Goal: Information Seeking & Learning: Compare options

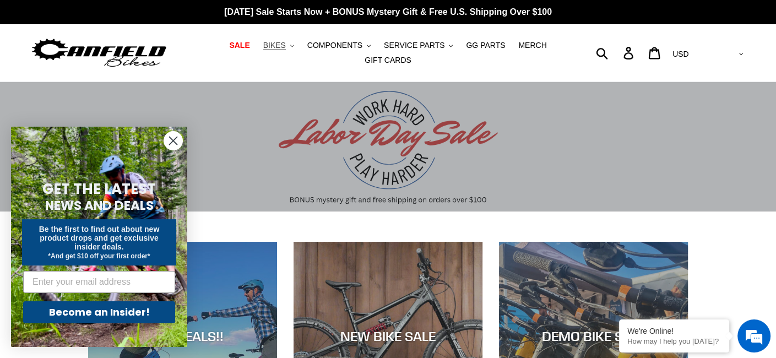
click at [269, 50] on button "BIKES .cls-1{fill:#231f20}" at bounding box center [279, 45] width 42 height 15
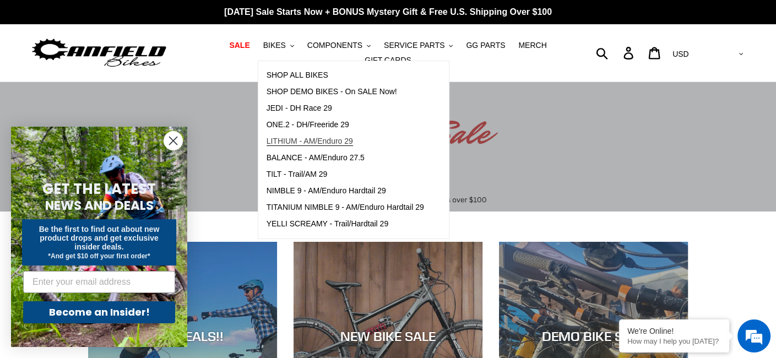
click at [292, 146] on span "LITHIUM - AM/Enduro 29" at bounding box center [310, 141] width 87 height 9
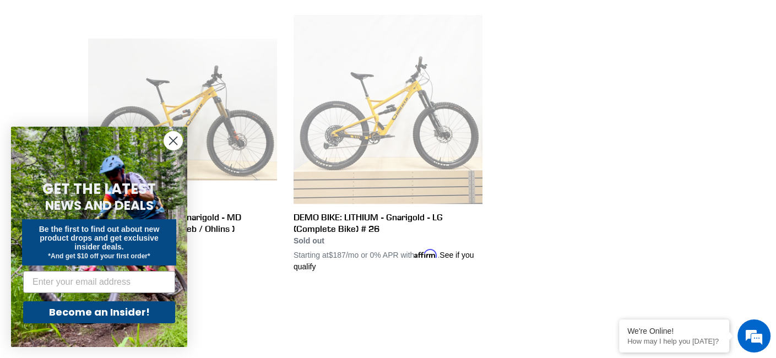
scroll to position [906, 0]
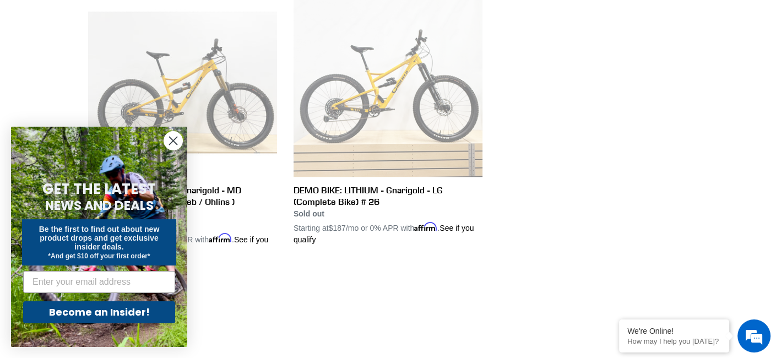
click at [175, 144] on circle "Close dialog" at bounding box center [173, 141] width 18 height 18
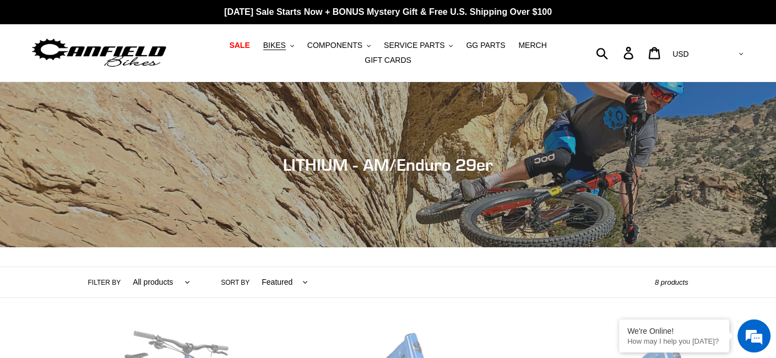
scroll to position [0, 0]
click at [263, 50] on span "BIKES" at bounding box center [274, 45] width 23 height 9
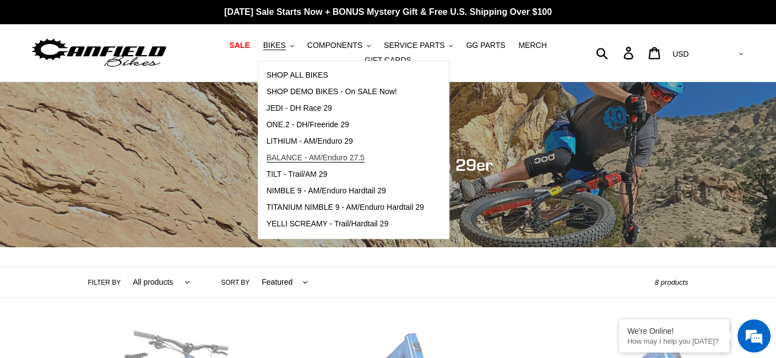
click at [294, 159] on span "BALANCE - AM/Enduro 27.5" at bounding box center [316, 157] width 98 height 9
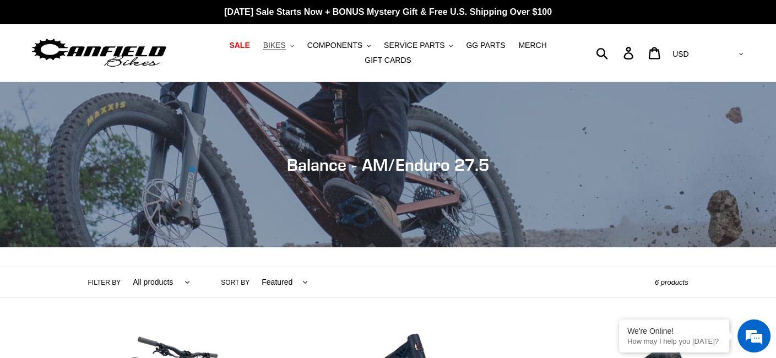
click at [268, 50] on button "BIKES .cls-1{fill:#231f20}" at bounding box center [279, 45] width 42 height 15
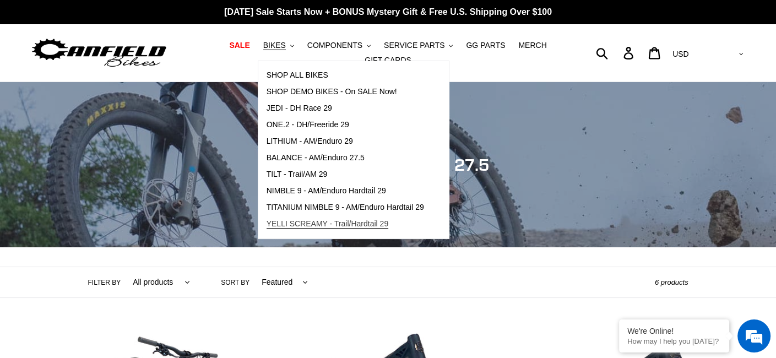
click at [318, 223] on span "YELLI SCREAMY - Trail/Hardtail 29" at bounding box center [328, 223] width 122 height 9
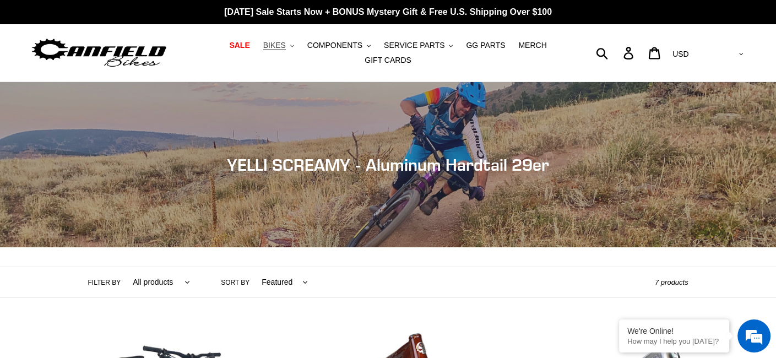
click at [263, 50] on span "BIKES" at bounding box center [274, 45] width 23 height 9
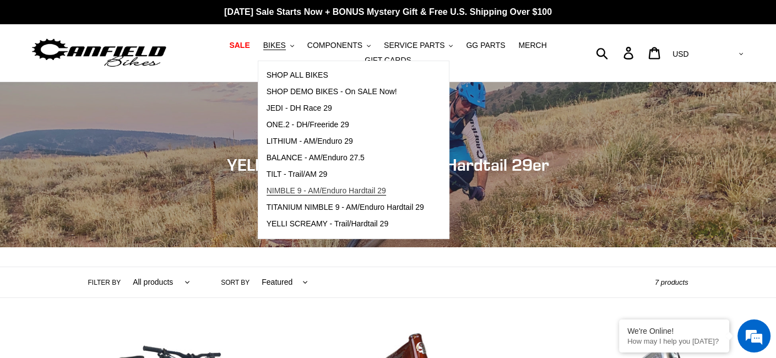
click at [322, 193] on span "NIMBLE 9 - AM/Enduro Hardtail 29" at bounding box center [327, 190] width 120 height 9
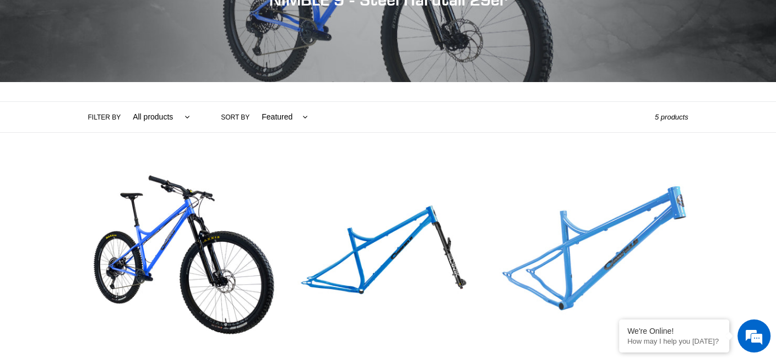
click at [608, 208] on link "NIMBLE 9 - Frameset" at bounding box center [593, 292] width 189 height 258
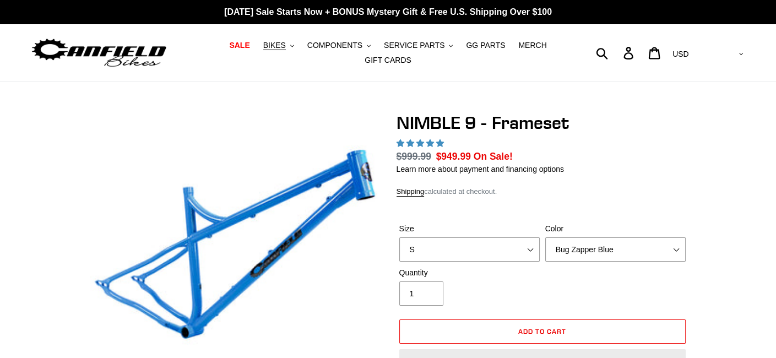
select select "highest-rating"
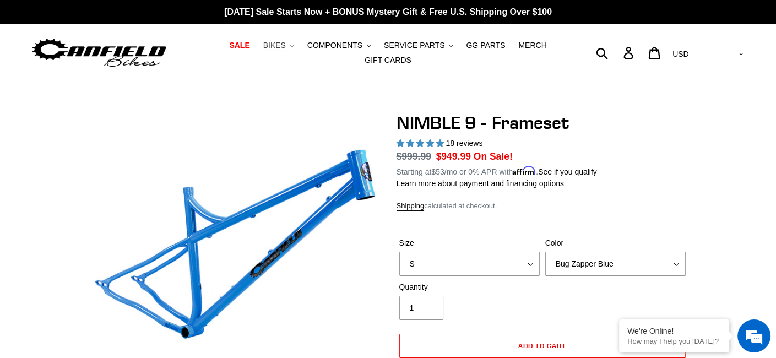
click at [290, 48] on icon ".cls-1{fill:#231f20}" at bounding box center [292, 46] width 4 height 4
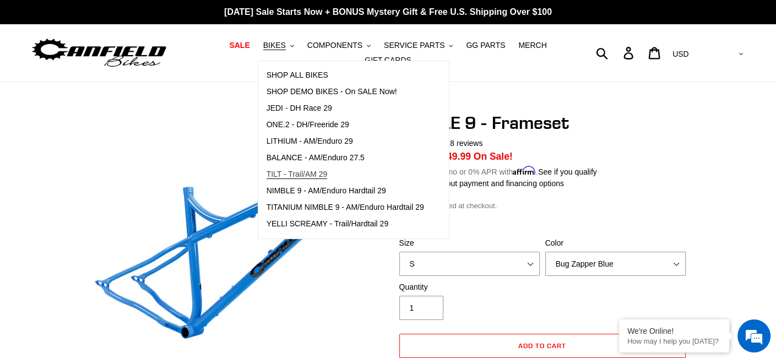
click at [300, 177] on span "TILT - Trail/AM 29" at bounding box center [297, 174] width 61 height 9
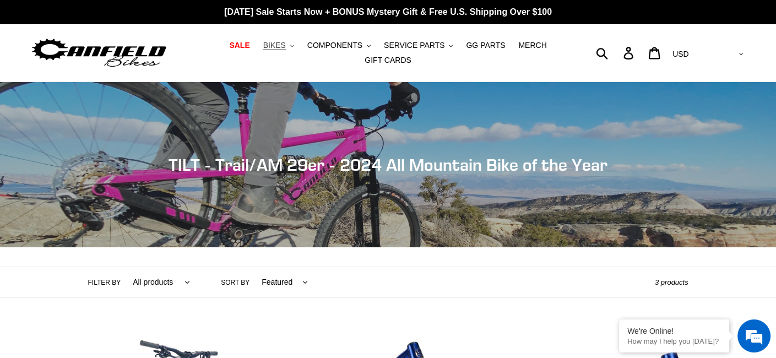
click at [267, 51] on button "BIKES .cls-1{fill:#231f20}" at bounding box center [279, 45] width 42 height 15
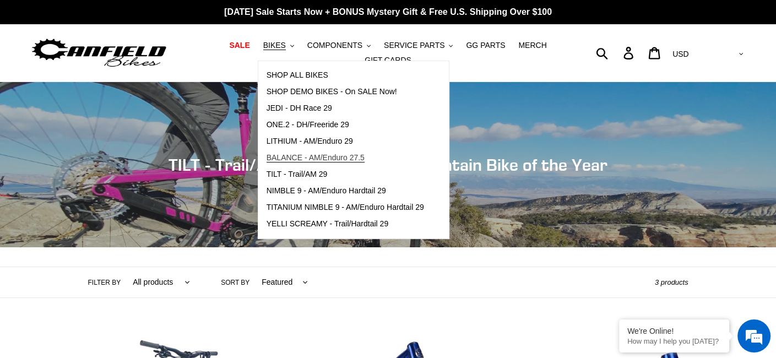
click at [281, 160] on span "BALANCE - AM/Enduro 27.5" at bounding box center [316, 157] width 98 height 9
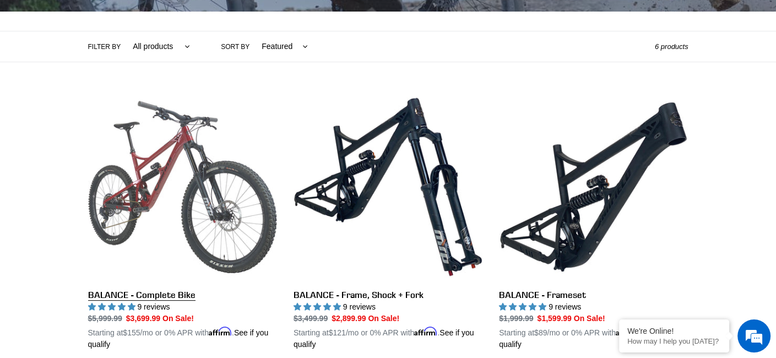
scroll to position [220, 0]
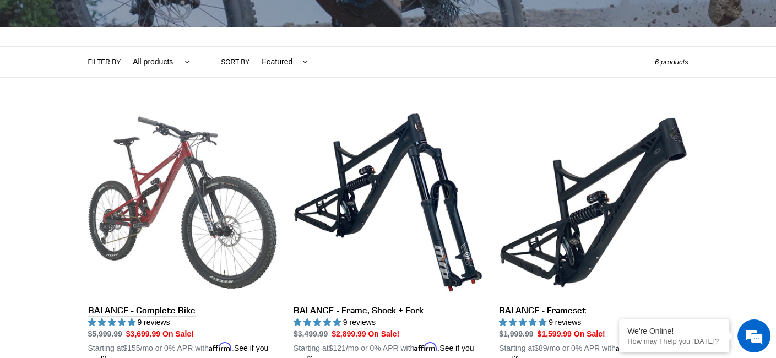
click at [209, 178] on link "BALANCE - Complete Bike" at bounding box center [182, 237] width 189 height 258
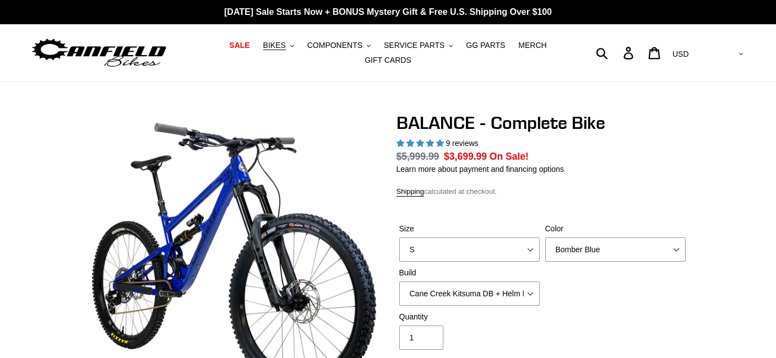
select select "highest-rating"
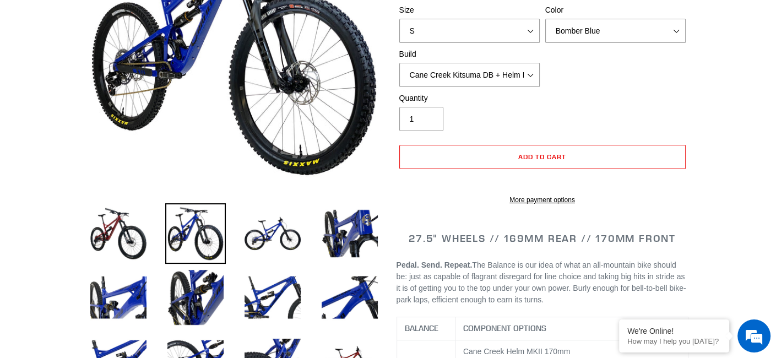
scroll to position [220, 0]
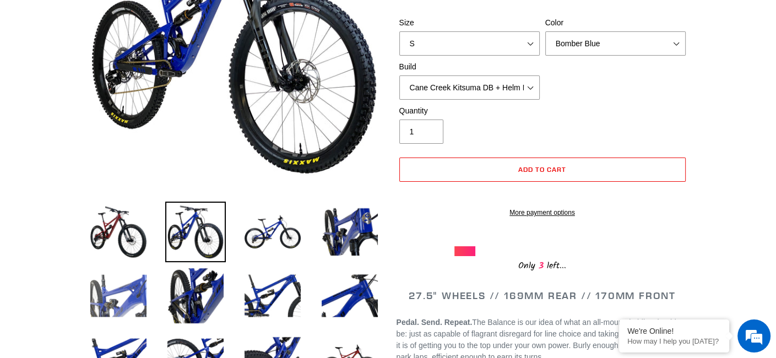
click at [115, 289] on img at bounding box center [118, 296] width 61 height 61
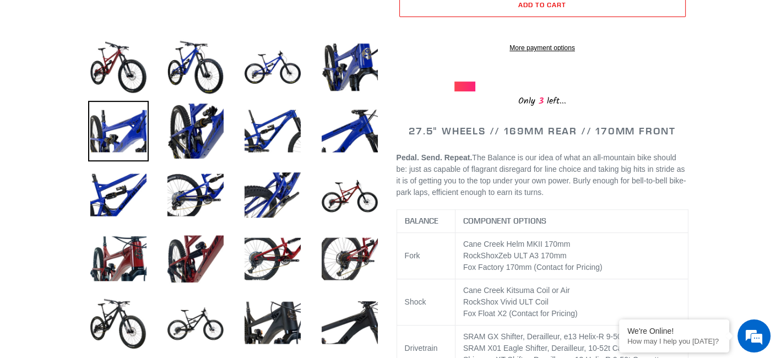
scroll to position [386, 0]
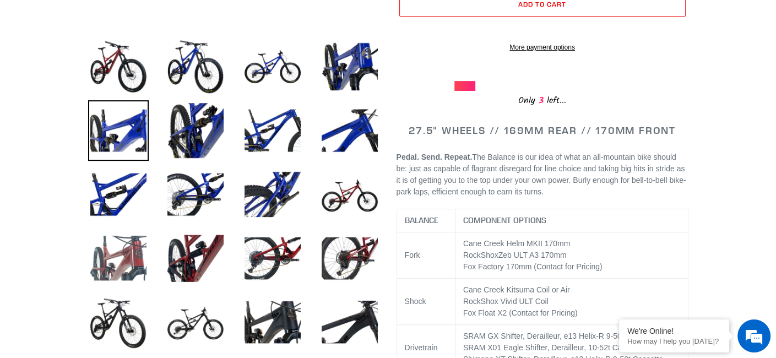
click at [114, 244] on img at bounding box center [118, 258] width 61 height 61
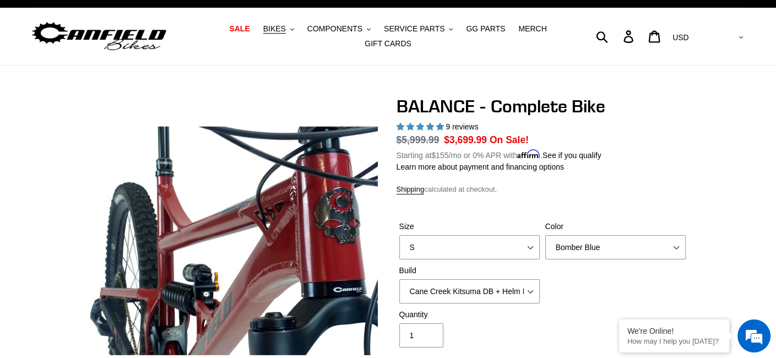
scroll to position [0, 0]
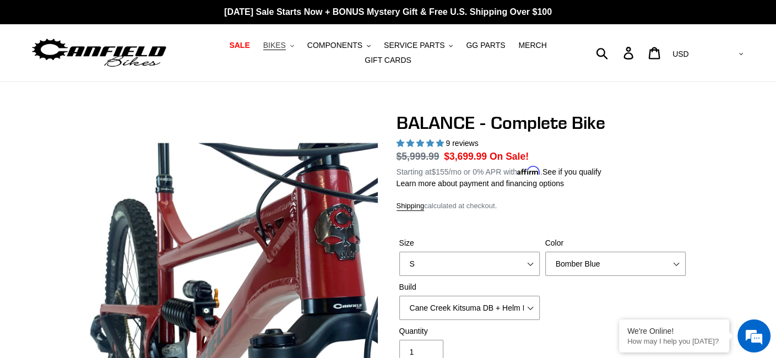
click at [263, 46] on span "BIKES" at bounding box center [274, 45] width 23 height 9
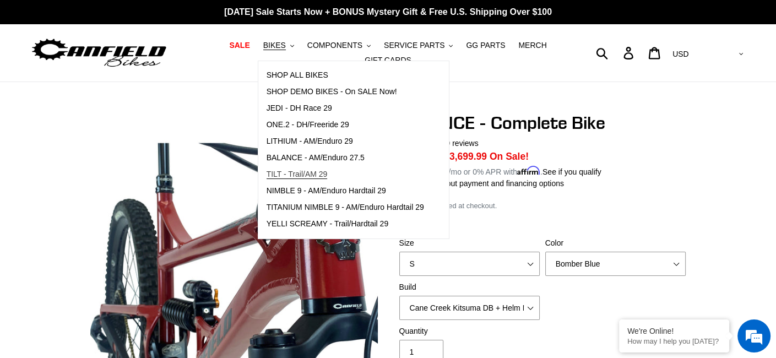
click at [304, 179] on span "TILT - Trail/AM 29" at bounding box center [297, 174] width 61 height 9
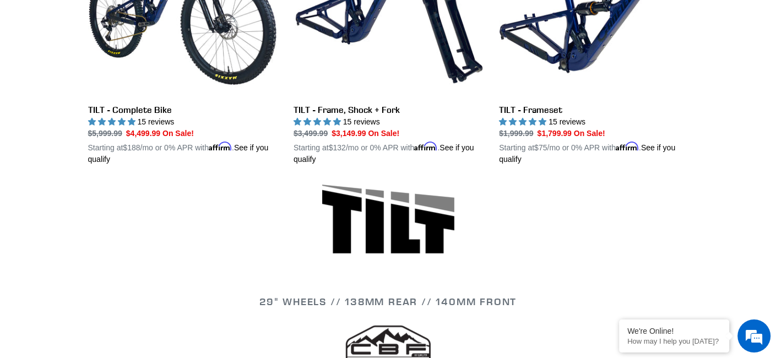
scroll to position [276, 0]
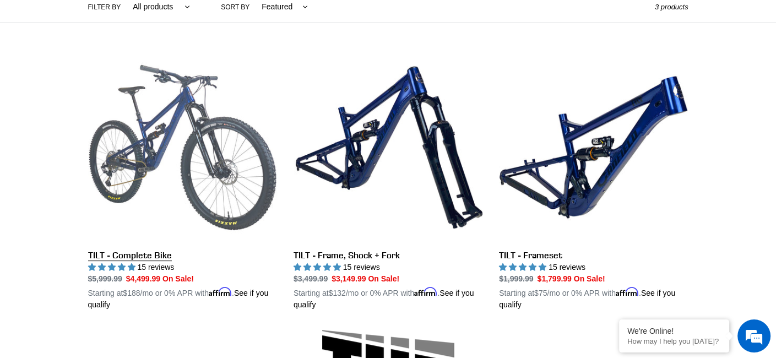
click at [168, 126] on link "TILT - Complete Bike" at bounding box center [182, 182] width 189 height 258
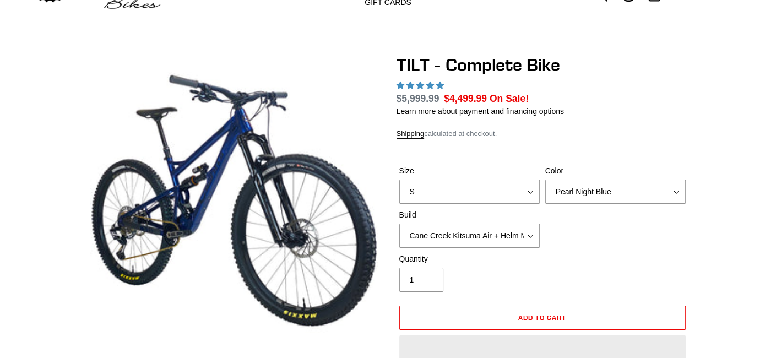
scroll to position [220, 0]
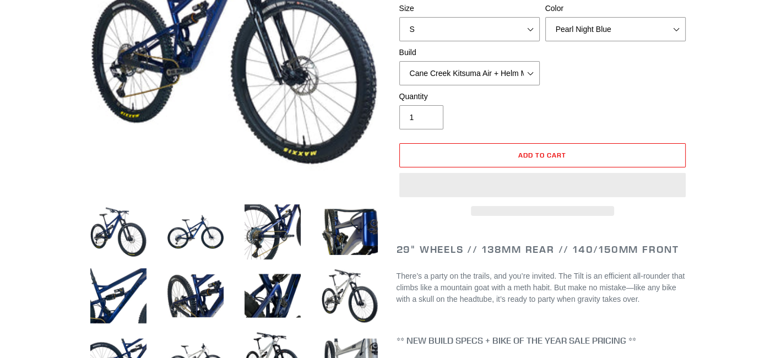
select select "highest-rating"
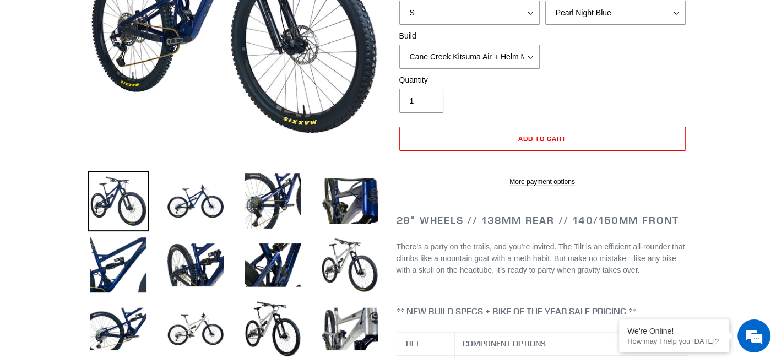
scroll to position [331, 0]
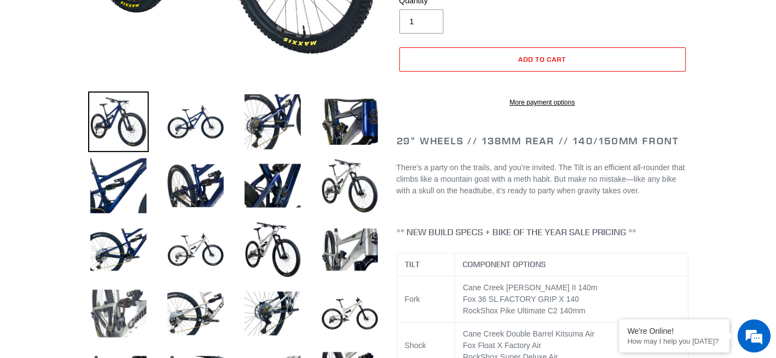
click at [105, 306] on img at bounding box center [118, 313] width 61 height 61
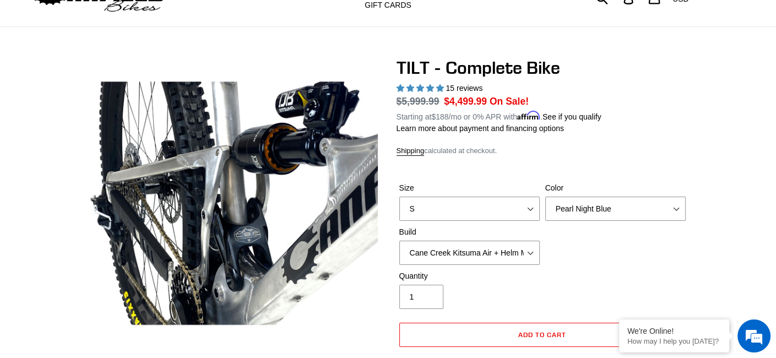
scroll to position [0, 0]
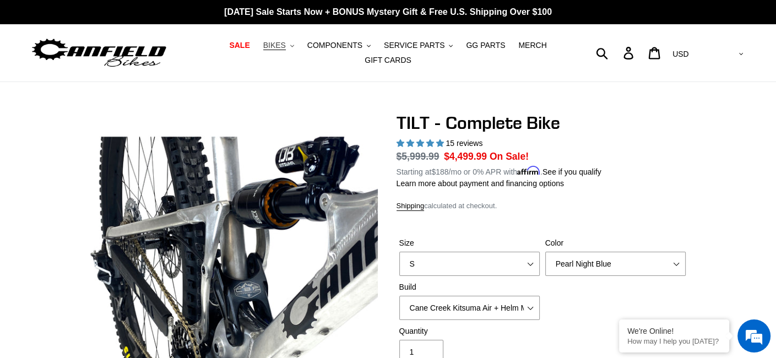
click at [263, 50] on span "BIKES" at bounding box center [274, 45] width 23 height 9
